Goal: Transaction & Acquisition: Purchase product/service

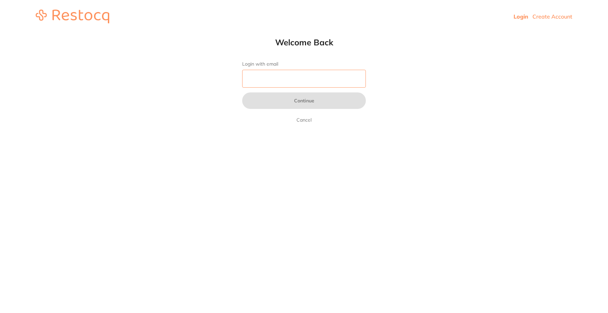
click at [339, 85] on input "Login with email" at bounding box center [304, 79] width 124 height 18
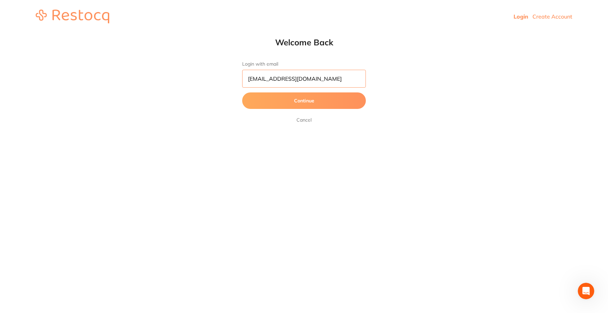
type input "[EMAIL_ADDRESS][DOMAIN_NAME]"
click at [338, 100] on button "Continue" at bounding box center [304, 100] width 124 height 16
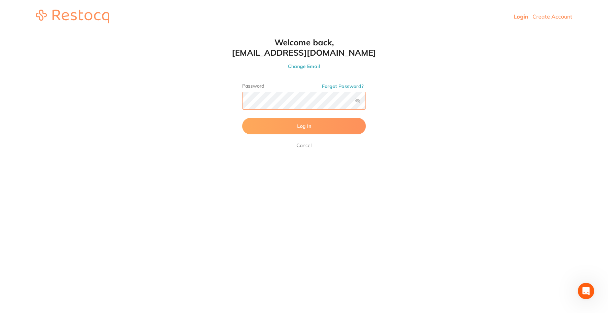
click at [242, 118] on button "Log In" at bounding box center [304, 126] width 124 height 16
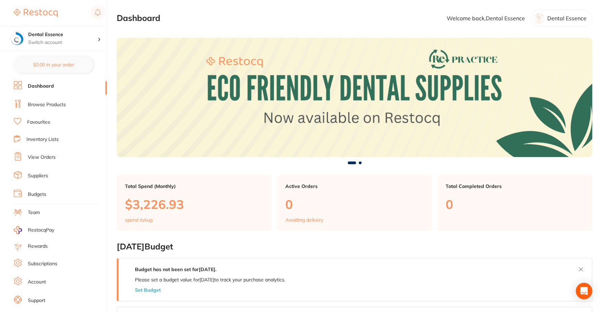
click at [51, 104] on link "Browse Products" at bounding box center [47, 104] width 38 height 7
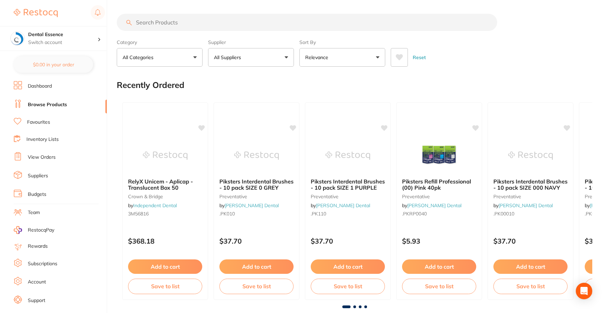
click at [184, 23] on input "search" at bounding box center [307, 22] width 381 height 17
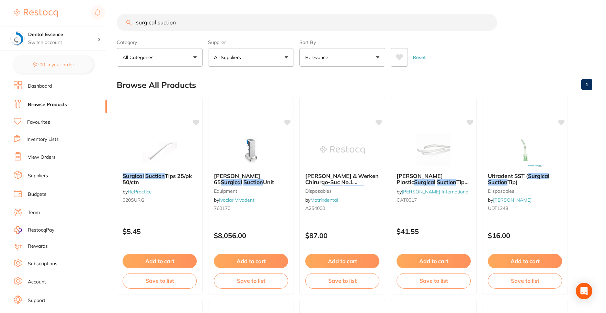
type input "surgical suction"
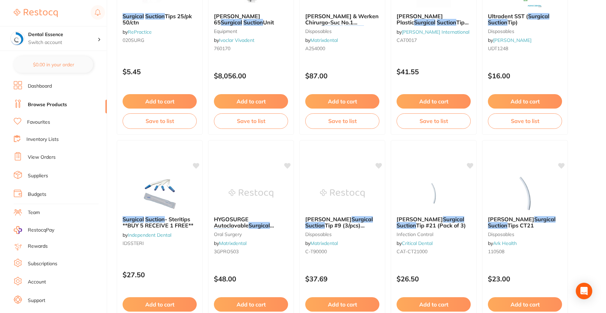
scroll to position [172, 0]
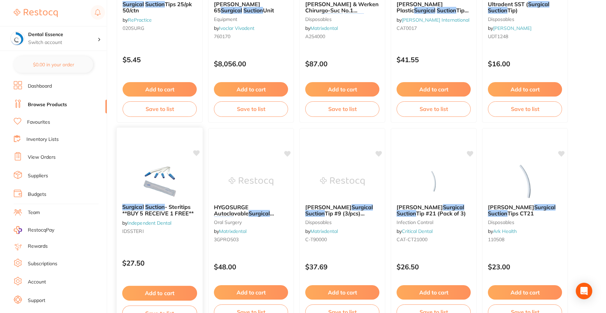
click at [177, 178] on img at bounding box center [159, 181] width 45 height 35
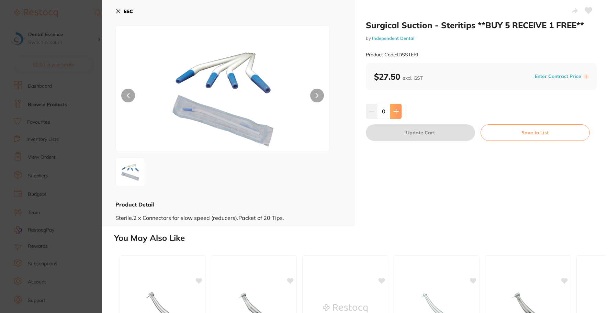
click at [396, 112] on icon at bounding box center [395, 111] width 5 height 5
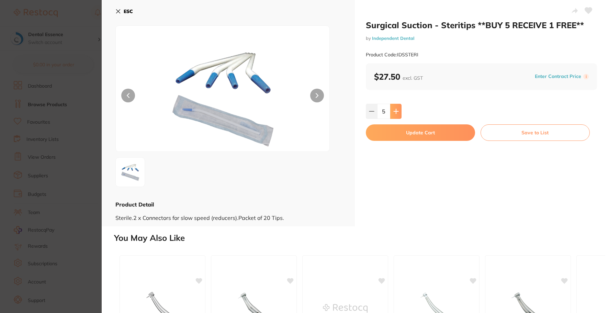
click at [396, 112] on icon at bounding box center [395, 111] width 5 height 5
click at [368, 114] on button at bounding box center [371, 111] width 11 height 15
type input "5"
click at [396, 138] on button "Update Cart" at bounding box center [420, 132] width 109 height 16
checkbox input "false"
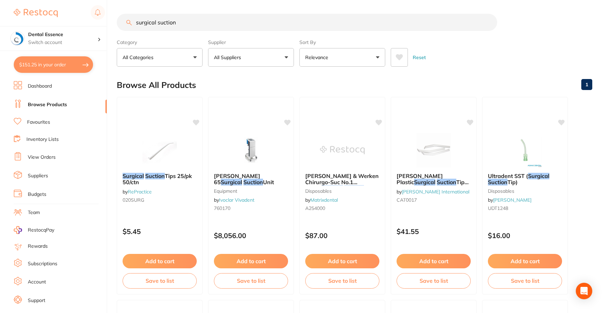
click at [490, 22] on input "surgical suction" at bounding box center [307, 22] width 381 height 17
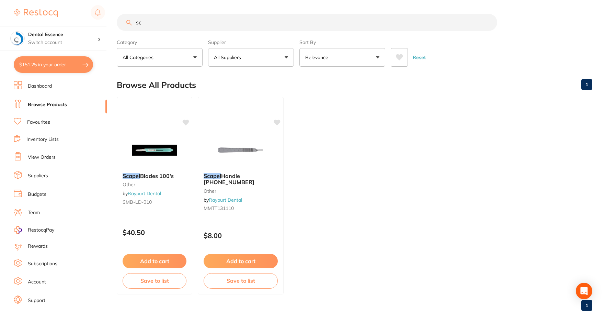
type input "s"
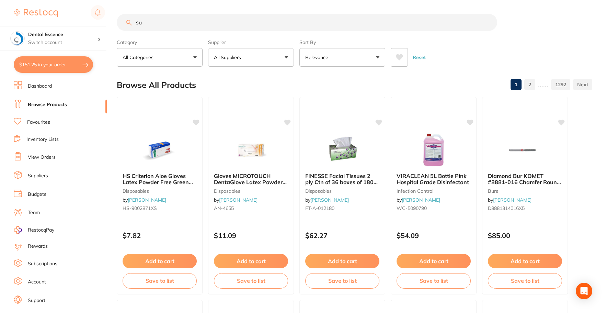
type input "s"
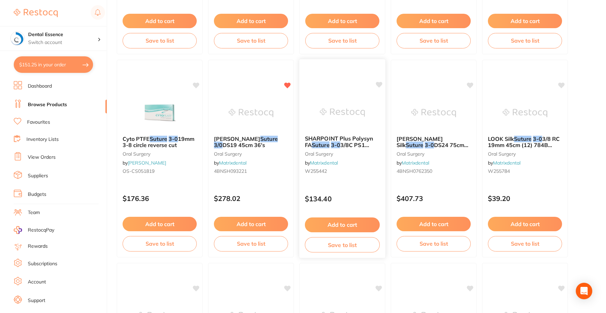
scroll to position [240, 0]
type input "3/0 suture"
click at [274, 94] on div "[PERSON_NAME] Suture 3/0 DS19 45cm 36's [MEDICAL_DATA] by Matrixdental 4BNSH093…" at bounding box center [251, 158] width 86 height 198
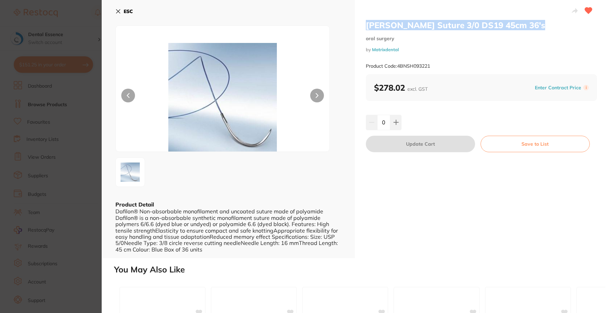
drag, startPoint x: 537, startPoint y: 26, endPoint x: 365, endPoint y: 29, distance: 172.5
click at [365, 29] on div "[PERSON_NAME] Suture 3/0 DS19 45cm 36's [MEDICAL_DATA] by Matrixdental Product …" at bounding box center [481, 129] width 253 height 258
copy h2 "[PERSON_NAME] Suture 3/0 DS19 45cm 36's"
click at [90, 13] on section "[PERSON_NAME] Suture 3/0 DS19 45cm 36's [MEDICAL_DATA] by Matrixdental Product …" at bounding box center [304, 156] width 608 height 313
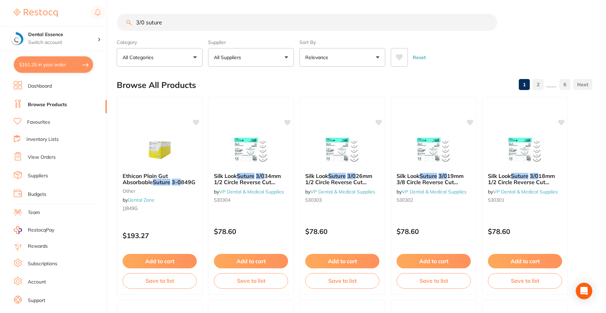
click at [247, 23] on input "3/0 suture" at bounding box center [307, 22] width 381 height 17
click at [488, 22] on input "3/0 suture" at bounding box center [307, 22] width 381 height 17
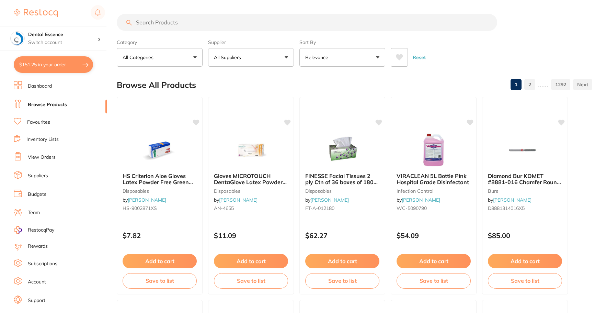
paste input "[PERSON_NAME] Suture 3/0 DS19 45cm 36's"
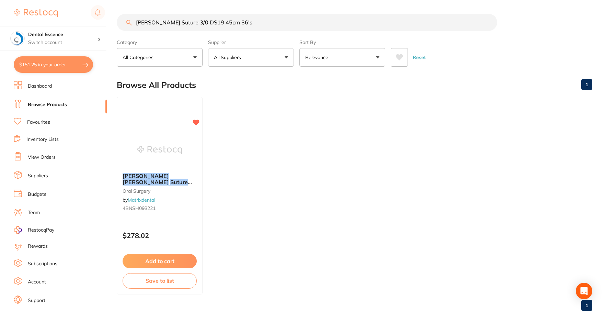
type input "[PERSON_NAME] Suture 3/0 DS19 45cm 36's"
click at [48, 124] on link "Favourites" at bounding box center [38, 122] width 23 height 7
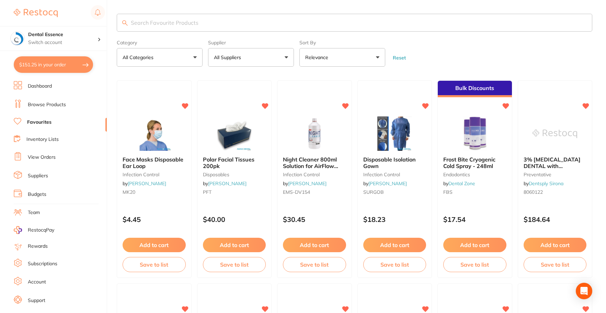
click at [31, 105] on link "Browse Products" at bounding box center [47, 104] width 38 height 7
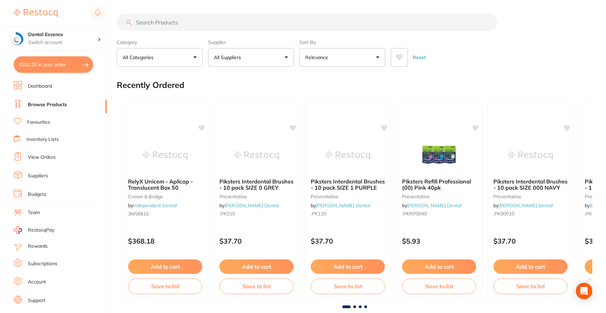
click at [212, 18] on input "search" at bounding box center [307, 22] width 381 height 17
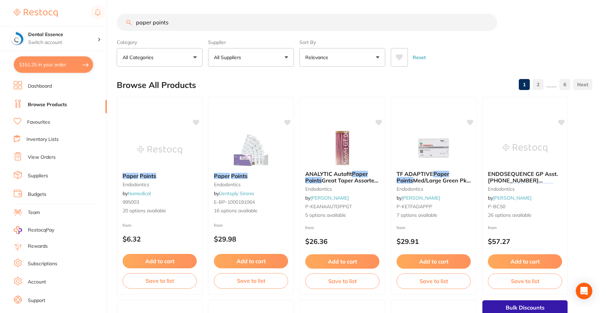
click at [301, 27] on input "paper points" at bounding box center [307, 22] width 381 height 17
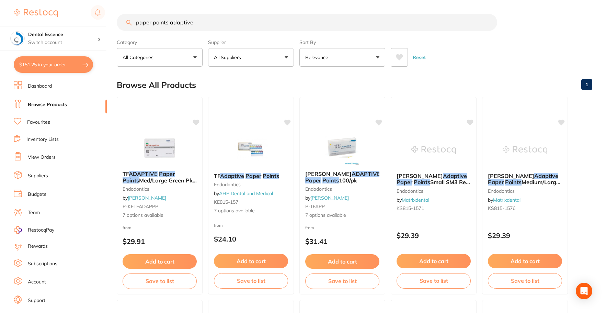
drag, startPoint x: 234, startPoint y: 31, endPoint x: 169, endPoint y: 25, distance: 64.8
click at [169, 25] on input "paper points adaptive" at bounding box center [307, 22] width 381 height 17
type input "paper points"
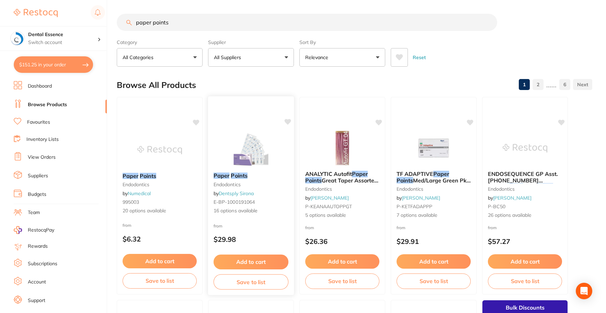
click at [256, 128] on div "Paper Points endodontics by Dentsply Sirona E-BP-1000191064 16 options availabl…" at bounding box center [251, 196] width 87 height 200
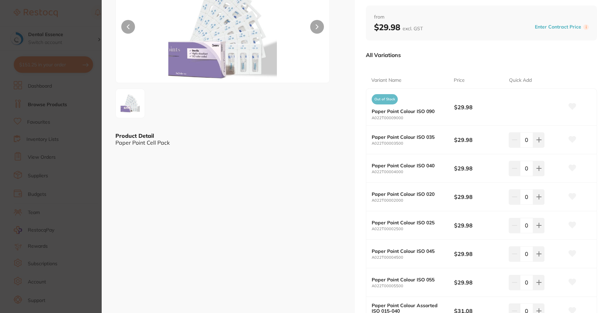
scroll to position [103, 0]
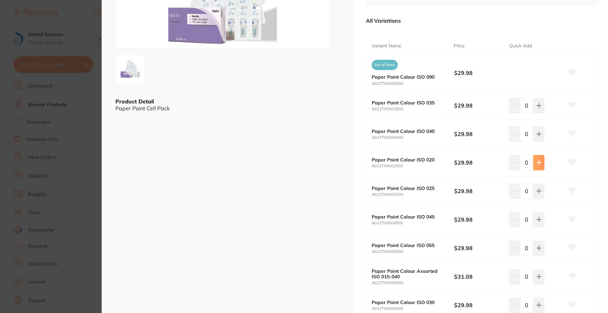
click at [537, 165] on icon at bounding box center [538, 162] width 5 height 5
type input "4"
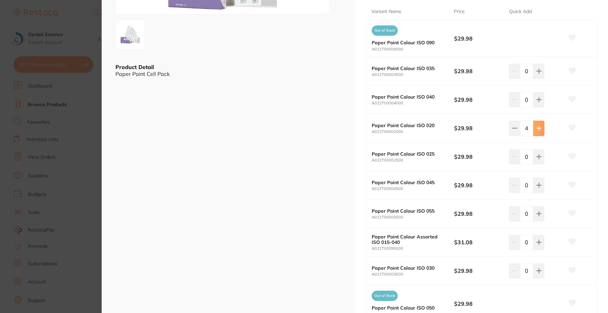
scroll to position [172, 0]
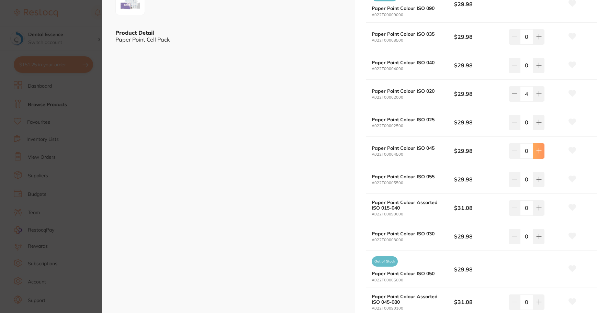
click at [539, 155] on button at bounding box center [538, 150] width 11 height 15
type input "4"
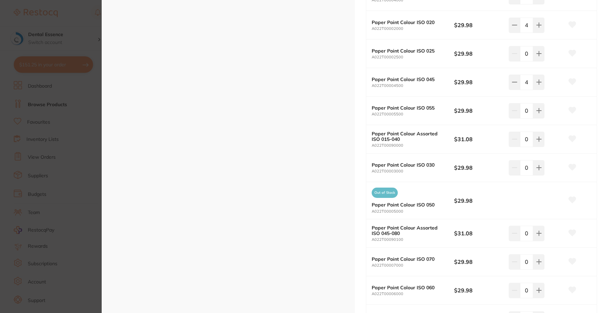
scroll to position [275, 0]
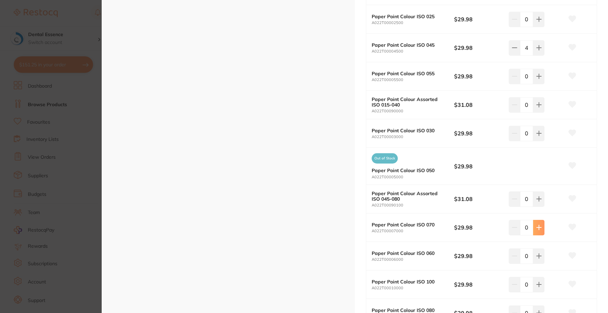
click at [541, 228] on button at bounding box center [538, 227] width 11 height 15
click at [541, 230] on button at bounding box center [538, 227] width 11 height 15
type input "4"
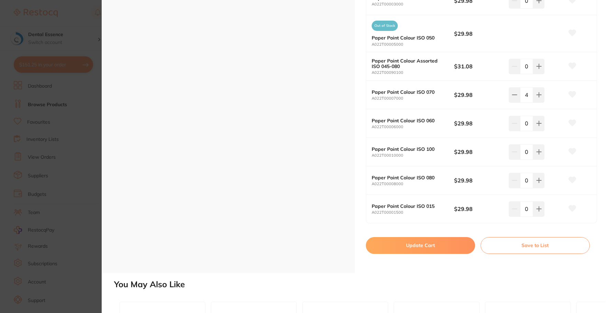
scroll to position [412, 0]
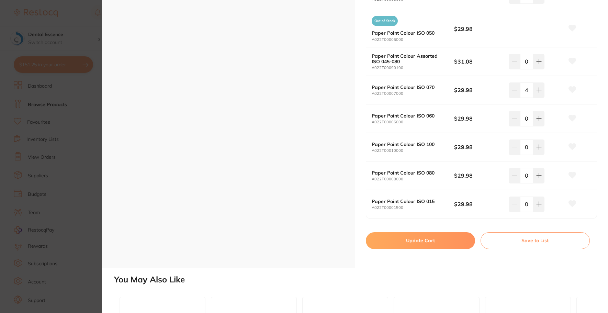
click at [449, 243] on button "Update Cart" at bounding box center [420, 240] width 109 height 16
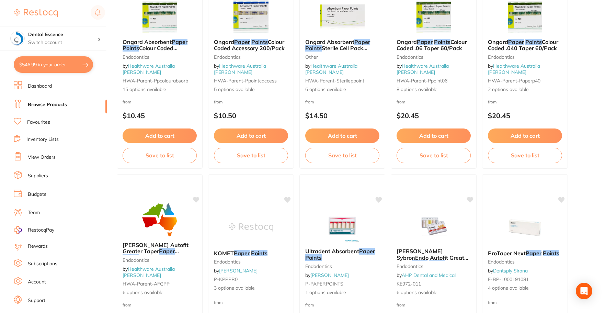
scroll to position [555, 0]
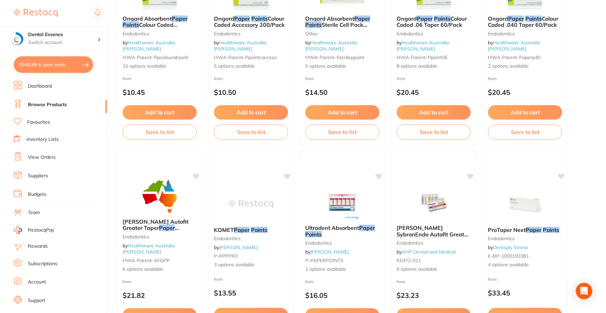
click at [44, 156] on link "View Orders" at bounding box center [42, 157] width 28 height 7
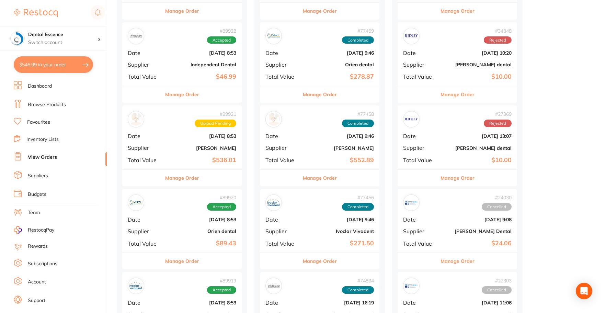
scroll to position [275, 0]
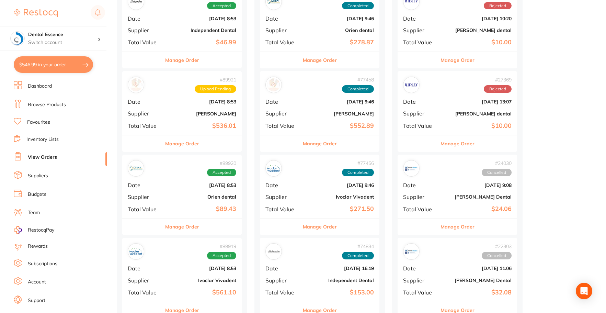
click at [188, 144] on button "Manage Order" at bounding box center [182, 143] width 34 height 16
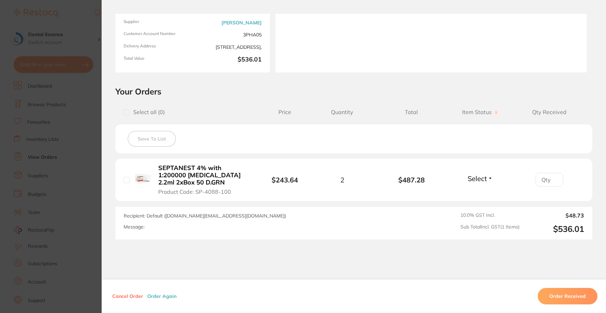
scroll to position [103, 0]
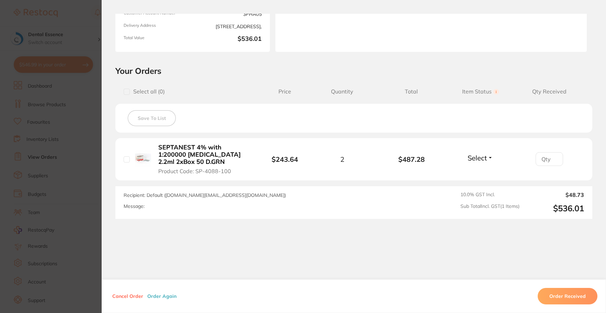
click at [94, 166] on section "Order ID: Restocq- 89921 Order Information Upload Pending Order Date [DATE] 8:5…" at bounding box center [303, 156] width 606 height 313
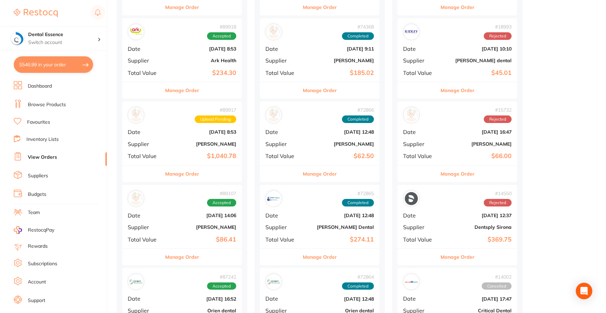
scroll to position [584, 0]
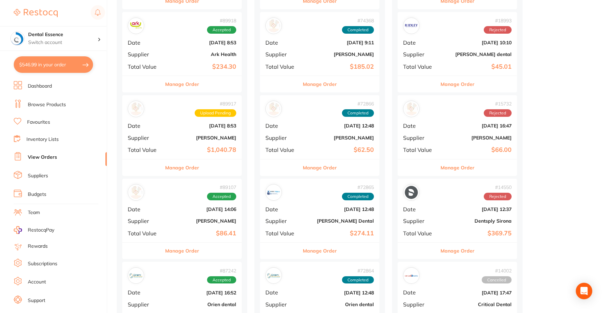
click at [196, 167] on button "Manage Order" at bounding box center [182, 167] width 34 height 16
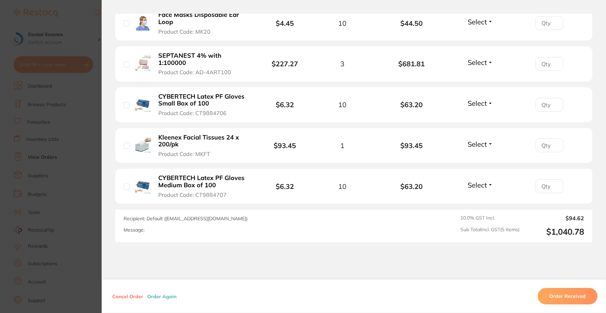
scroll to position [240, 0]
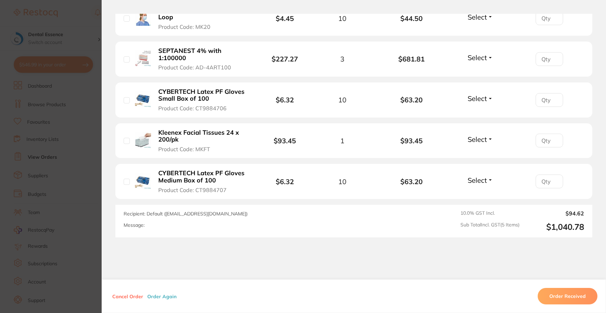
click at [84, 163] on section "Order ID: Restocq- 89917 Order Information Upload Pending Order Date [DATE] 8:5…" at bounding box center [303, 156] width 606 height 313
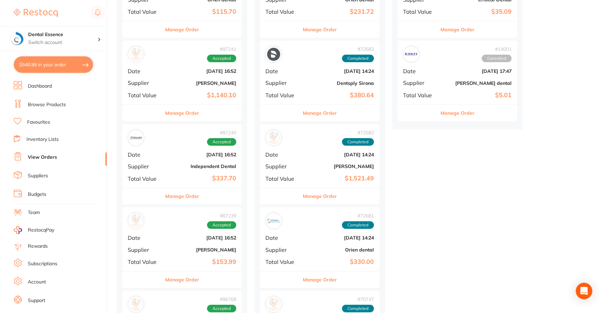
scroll to position [893, 0]
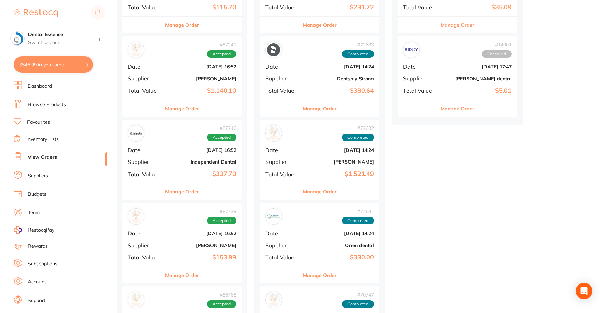
click at [189, 190] on button "Manage Order" at bounding box center [182, 191] width 34 height 16
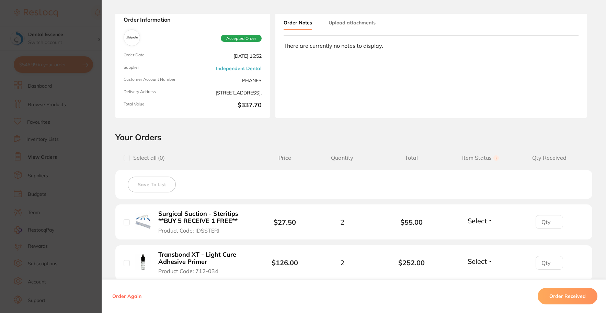
scroll to position [69, 0]
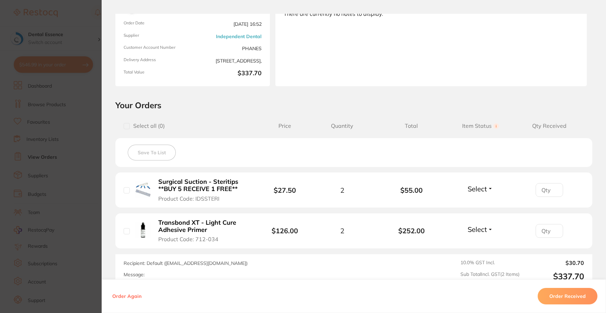
click at [90, 183] on section "Order ID: Restocq- 87240 Order Information Accepted Order Order Date [DATE] 16:…" at bounding box center [303, 156] width 606 height 313
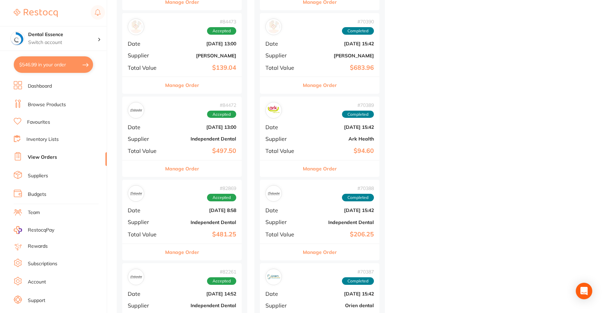
scroll to position [1512, 0]
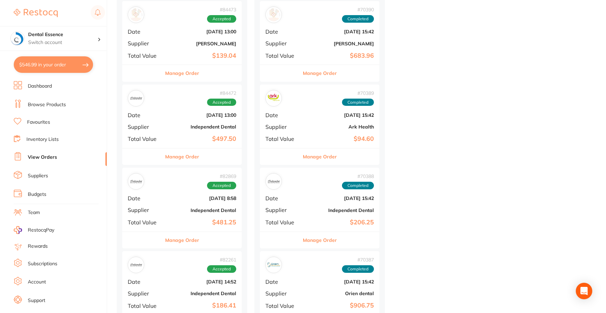
click at [320, 155] on button "Manage Order" at bounding box center [320, 156] width 34 height 16
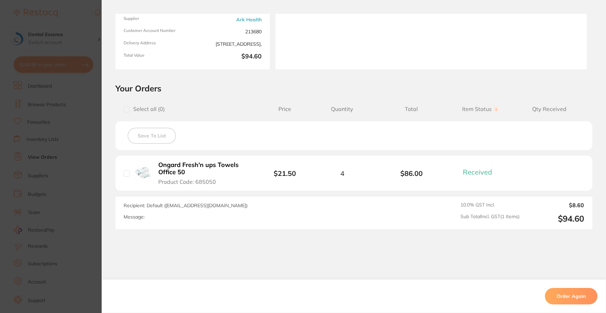
scroll to position [103, 0]
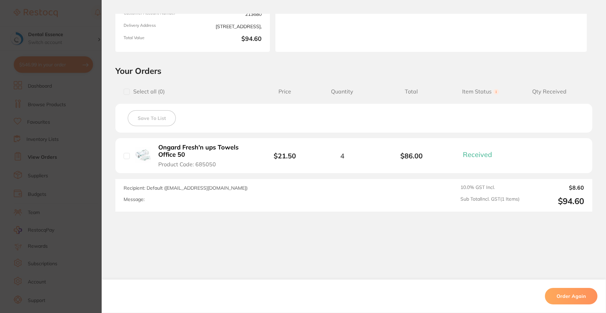
click at [86, 182] on section "Order ID: Restocq- 70389 Order Information 1 Received Completed Order Order Dat…" at bounding box center [303, 156] width 606 height 313
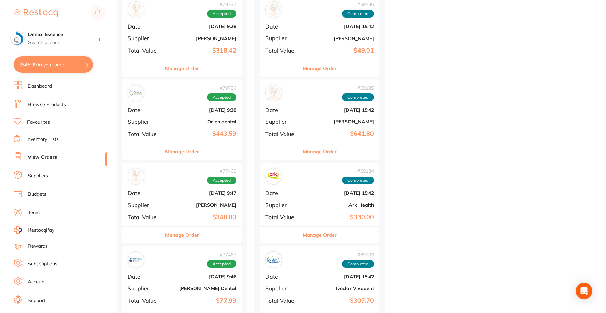
scroll to position [2267, 0]
click at [307, 233] on button "Manage Order" at bounding box center [320, 234] width 34 height 16
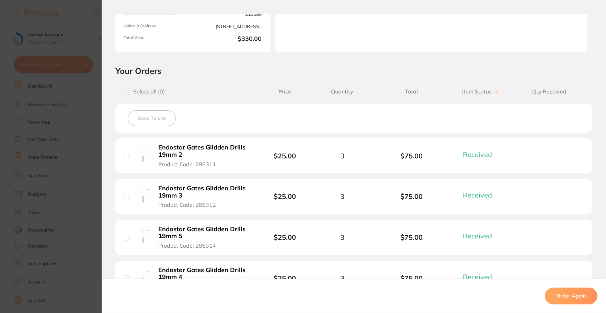
scroll to position [172, 0]
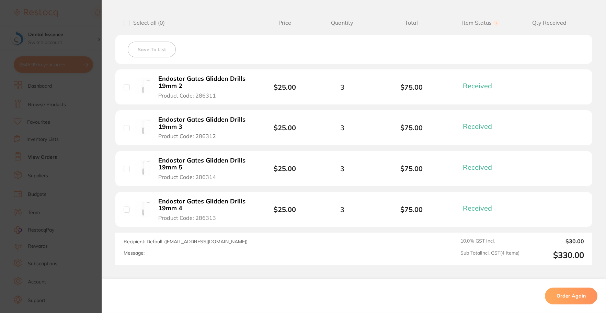
click at [89, 172] on section "Order ID: Restocq- 69134 Order Information 4 Received Completed Order Order Dat…" at bounding box center [303, 156] width 606 height 313
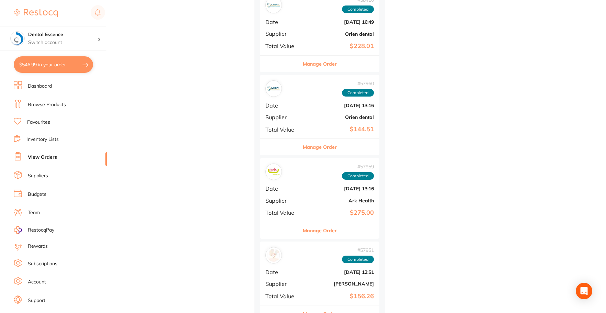
scroll to position [3607, 0]
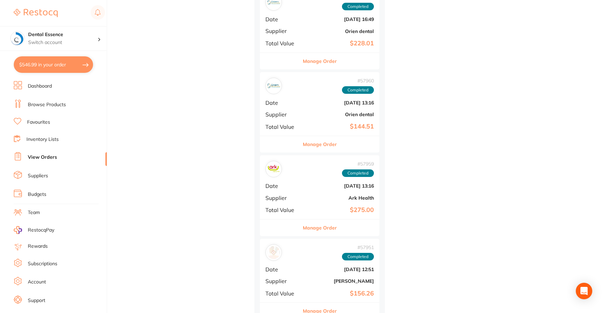
click at [323, 224] on button "Manage Order" at bounding box center [320, 228] width 34 height 16
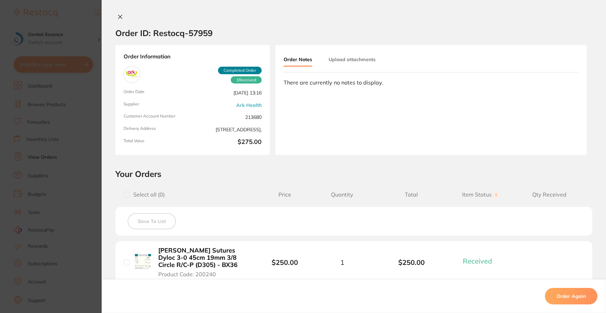
scroll to position [69, 0]
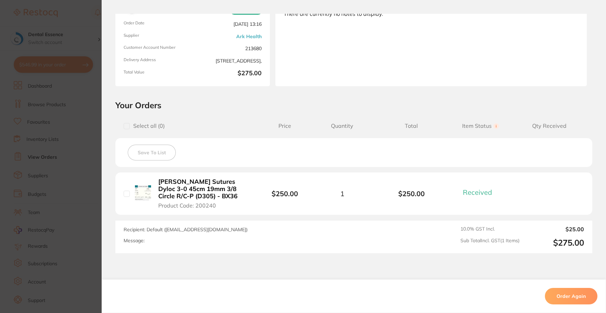
click at [226, 190] on b "[PERSON_NAME] Sutures Dyloc 3-0 45cm 19mm 3/8 Circle R/C-P (D305) - BX36" at bounding box center [203, 188] width 91 height 21
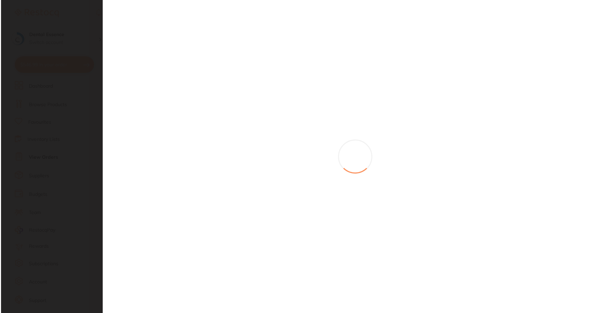
scroll to position [0, 0]
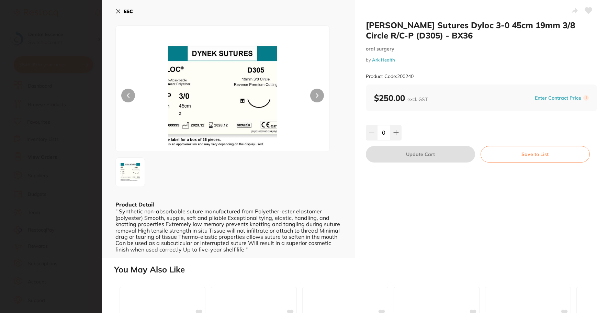
scroll to position [69, 0]
click at [400, 139] on button at bounding box center [395, 132] width 11 height 15
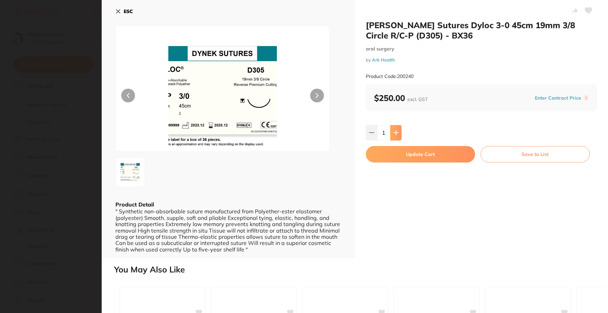
type input "1"
click at [401, 154] on button "Update Cart" at bounding box center [420, 154] width 109 height 16
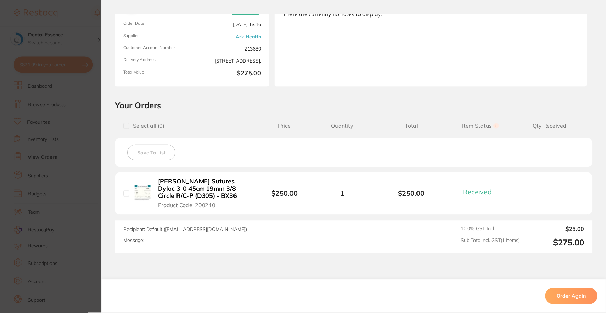
scroll to position [3607, 0]
click at [94, 130] on section "Order ID: Restocq- 57959 Order Information 1 Received Completed Order Order Dat…" at bounding box center [303, 156] width 606 height 313
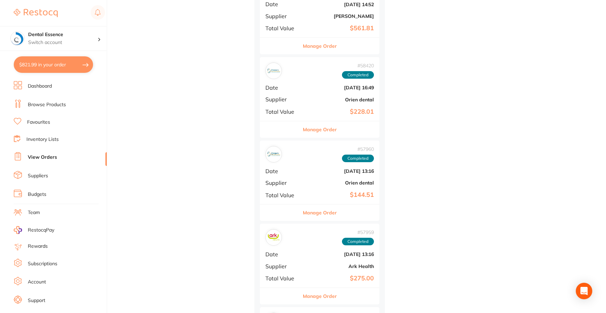
scroll to position [3435, 0]
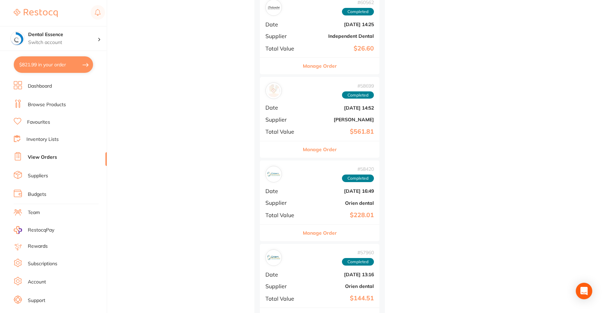
click at [63, 104] on link "Browse Products" at bounding box center [47, 104] width 38 height 7
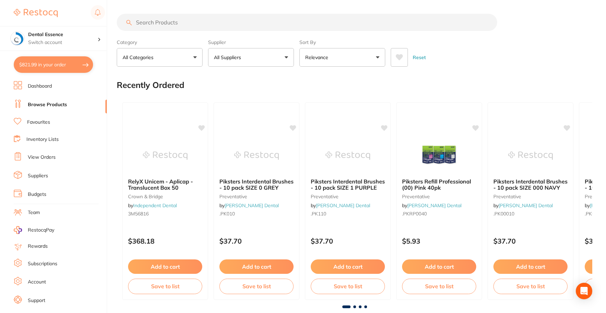
click at [184, 27] on input "search" at bounding box center [307, 22] width 381 height 17
click at [42, 125] on link "Favourites" at bounding box center [38, 122] width 23 height 7
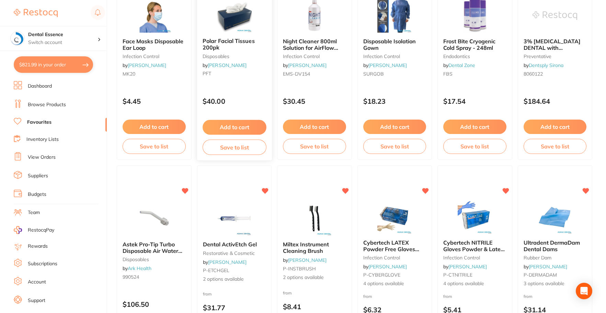
scroll to position [116, 0]
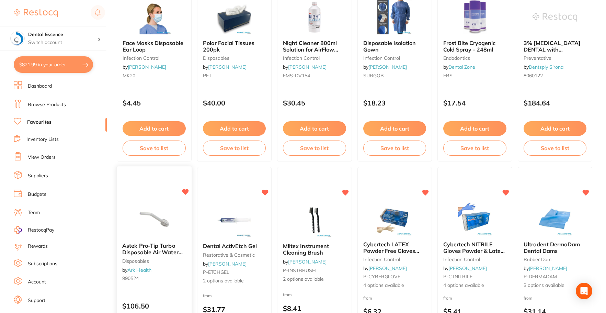
click at [156, 206] on img at bounding box center [154, 220] width 45 height 35
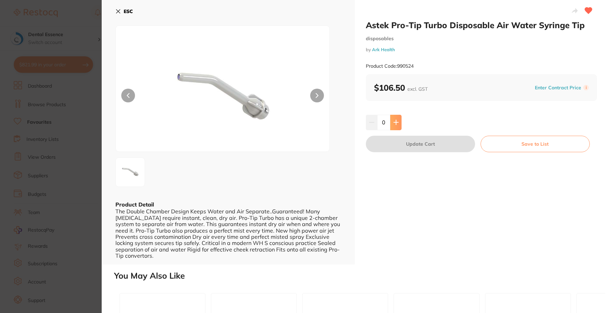
click at [397, 121] on icon at bounding box center [395, 122] width 5 height 5
type input "2"
click at [384, 141] on button "Update Cart" at bounding box center [420, 144] width 109 height 16
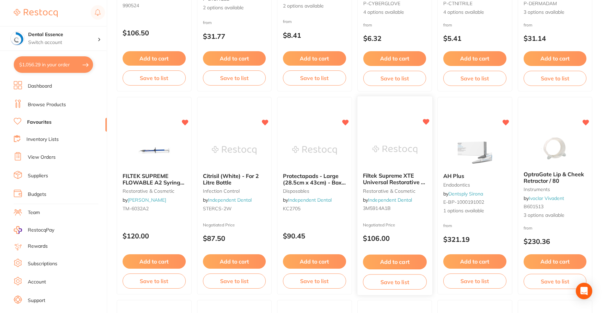
scroll to position [447, 0]
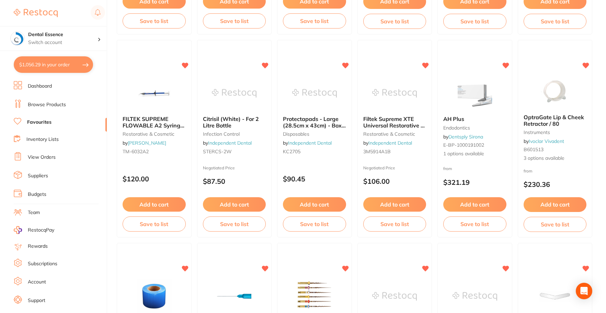
click at [39, 102] on link "Browse Products" at bounding box center [47, 104] width 38 height 7
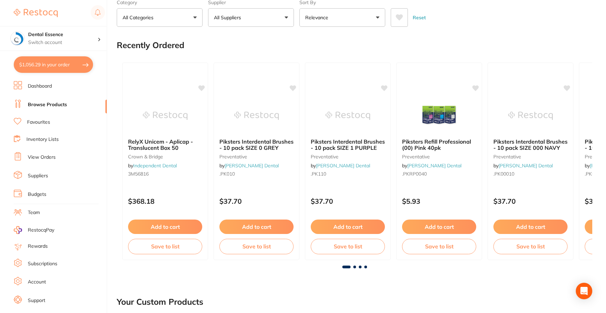
scroll to position [103, 0]
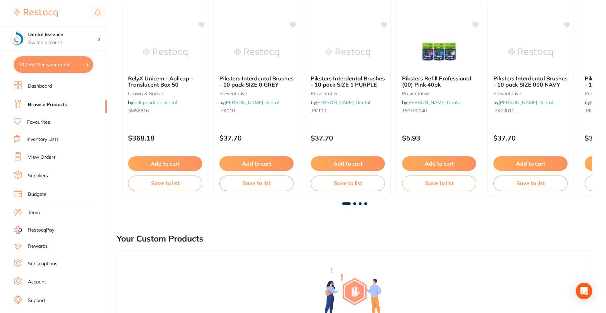
click at [354, 203] on span at bounding box center [355, 203] width 3 height 3
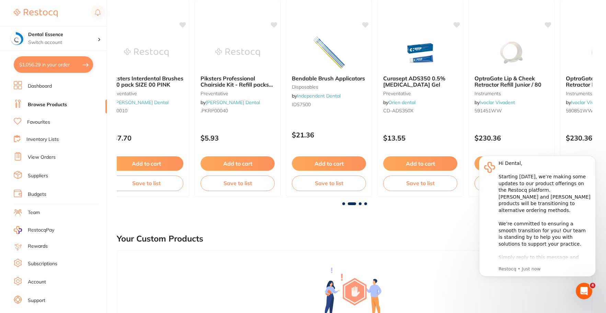
scroll to position [0, 0]
click at [361, 204] on span at bounding box center [360, 203] width 3 height 3
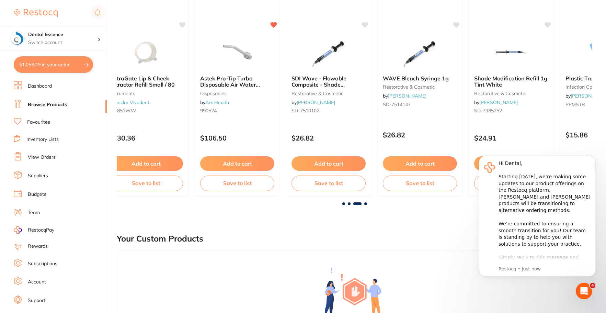
scroll to position [0, 952]
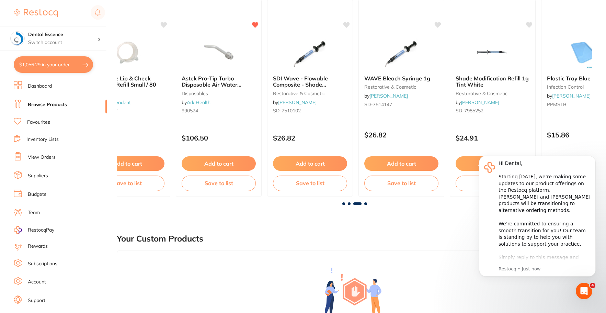
click at [27, 122] on link "Favourites" at bounding box center [38, 122] width 23 height 7
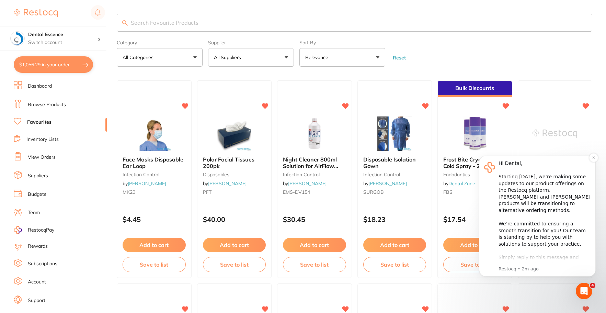
click at [548, 201] on div "Hi Dental, ​ Starting 11 August, we’re making some updates to our product offer…" at bounding box center [545, 240] width 92 height 161
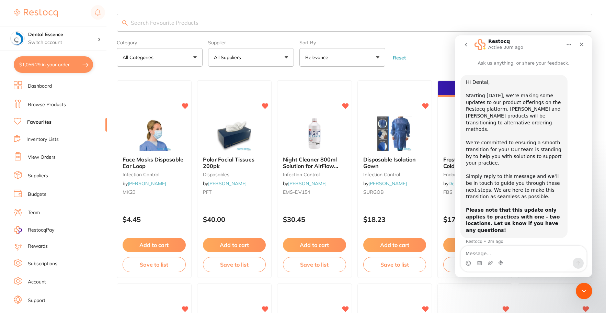
click at [426, 61] on form "Category All Categories All Categories burs disposables endodontics Endodontics…" at bounding box center [355, 52] width 476 height 30
click at [581, 48] on div "Close" at bounding box center [582, 44] width 12 height 12
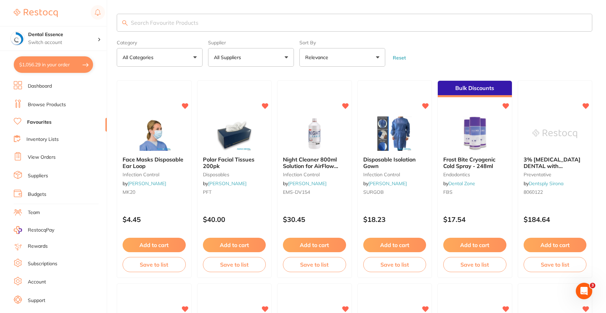
click at [295, 20] on input "search" at bounding box center [355, 23] width 476 height 18
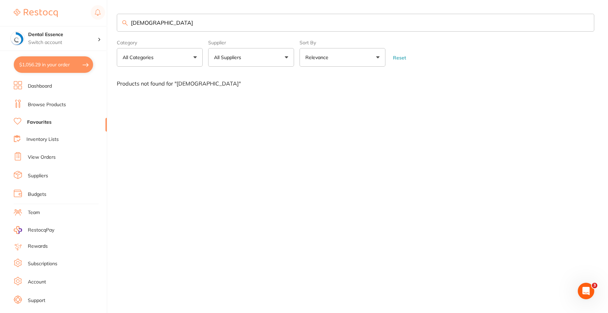
type input "[DEMOGRAPHIC_DATA]"
click at [40, 156] on link "View Orders" at bounding box center [42, 157] width 28 height 7
